Goal: Browse casually

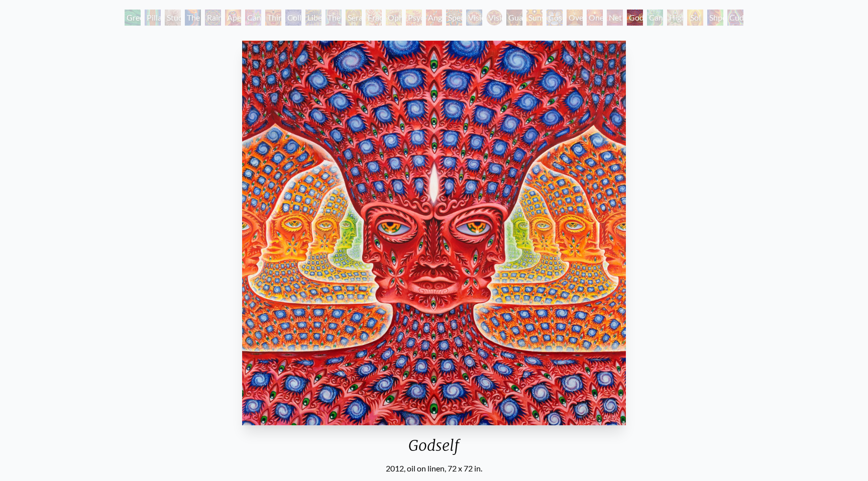
scroll to position [61, 0]
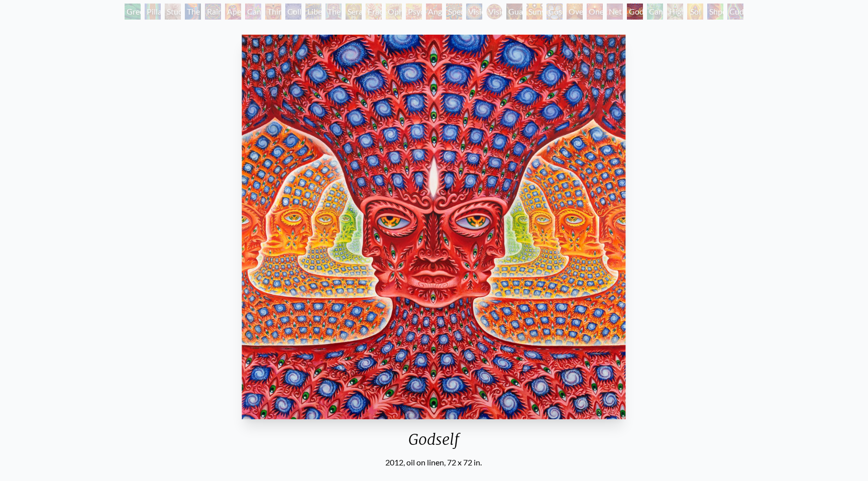
click at [546, 391] on img "26 / 31" at bounding box center [434, 227] width 384 height 385
